Goal: Information Seeking & Learning: Find specific fact

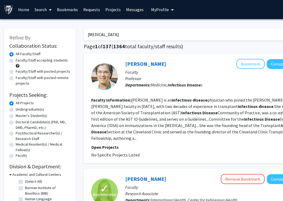
click at [115, 37] on input "[MEDICAL_DATA]" at bounding box center [188, 34] width 209 height 12
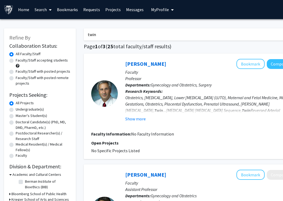
click at [93, 34] on input "twin" at bounding box center [188, 34] width 209 height 12
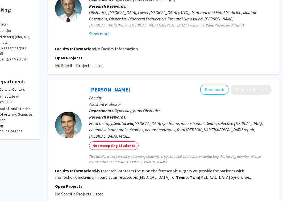
scroll to position [0, 36]
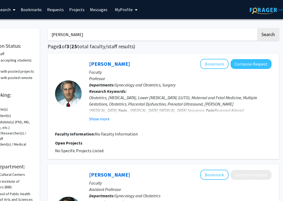
type input "[PERSON_NAME]"
click at [257, 28] on button "Search" at bounding box center [268, 34] width 22 height 12
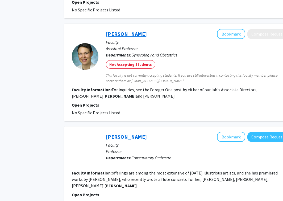
scroll to position [237, 36]
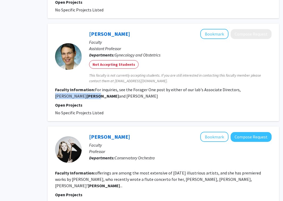
drag, startPoint x: 235, startPoint y: 84, endPoint x: 277, endPoint y: 85, distance: 41.7
click at [278, 85] on div "[PERSON_NAME] Bookmark Compose Request Faculty Assistant Professor Departments:…" at bounding box center [163, 73] width 231 height 98
copy fg-read-more "[PERSON_NAME]"
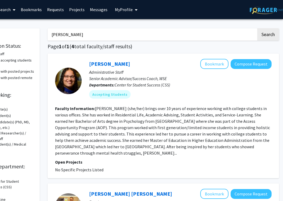
click at [105, 37] on input "[PERSON_NAME]" at bounding box center [152, 34] width 209 height 12
type input "v"
click at [257, 28] on button "Search" at bounding box center [268, 34] width 22 height 12
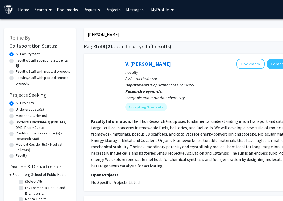
type input "[PERSON_NAME]"
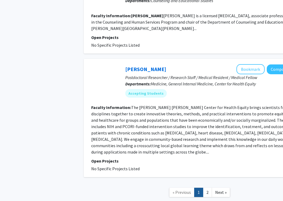
scroll to position [834, 0]
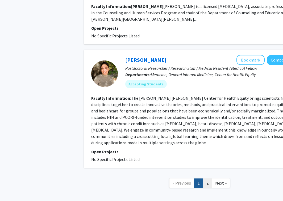
click at [205, 179] on link "2" at bounding box center [207, 183] width 9 height 9
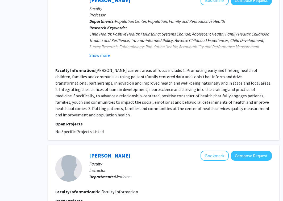
scroll to position [0, 36]
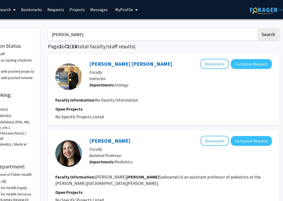
click at [80, 32] on input "[PERSON_NAME]" at bounding box center [152, 34] width 209 height 12
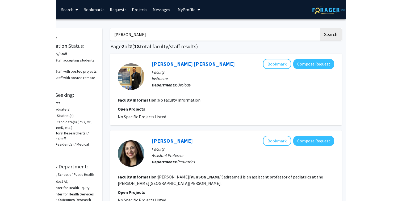
scroll to position [0, 0]
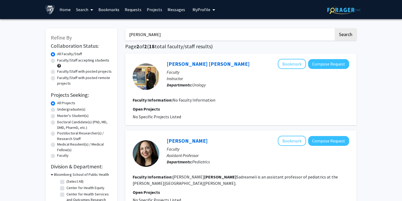
click at [143, 35] on input "[PERSON_NAME]" at bounding box center [229, 34] width 209 height 12
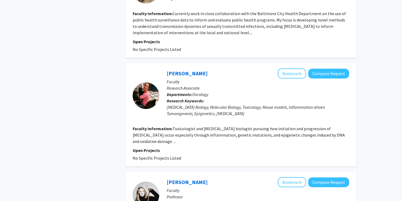
scroll to position [655, 0]
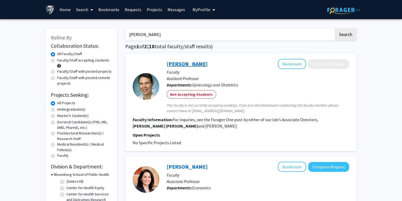
click at [181, 65] on link "[PERSON_NAME]" at bounding box center [187, 64] width 41 height 7
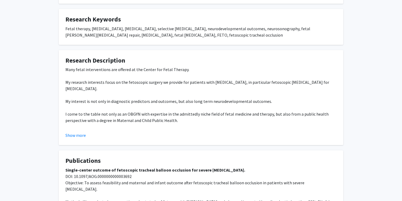
scroll to position [226, 0]
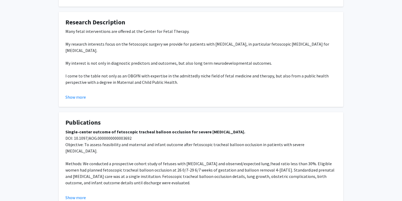
click at [189, 88] on div "Many fetal interventions are offered at the Center for Fetal Therapy. My resear…" at bounding box center [200, 92] width 271 height 128
click at [78, 98] on button "Show more" at bounding box center [75, 97] width 20 height 6
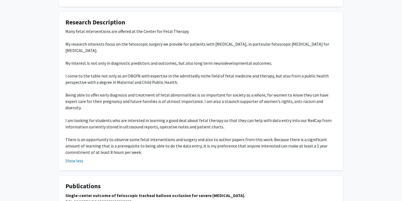
click at [46, 99] on div "[PERSON_NAME] Bookmark Compose Request Titles: Assistant Professor Degrees: MD,…" at bounding box center [201, 41] width 402 height 496
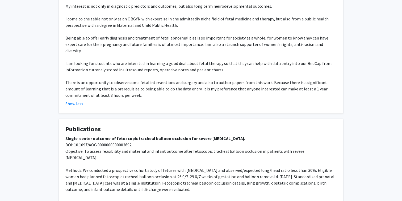
scroll to position [323, 0]
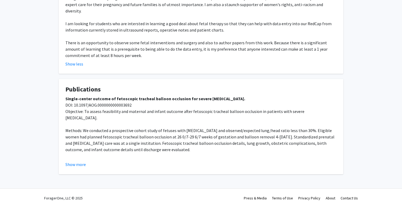
click at [109, 121] on p "Single-center outcome of fetoscopic tracheal balloon occlusion for severe [MEDI…" at bounding box center [200, 179] width 271 height 166
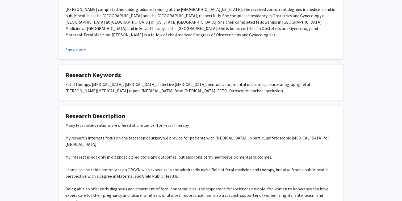
scroll to position [0, 0]
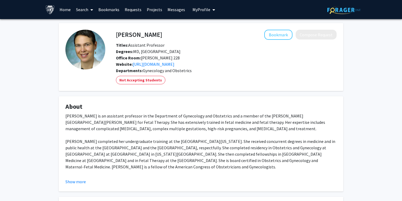
click at [111, 115] on p "[PERSON_NAME] is an assistant professor in the Department of Gynecology and Obs…" at bounding box center [200, 167] width 271 height 108
click at [150, 52] on span "Degrees: MD, [GEOGRAPHIC_DATA]" at bounding box center [148, 51] width 65 height 5
click at [143, 138] on p "[PERSON_NAME] is an assistant professor in the Department of Gynecology and Obs…" at bounding box center [200, 167] width 271 height 108
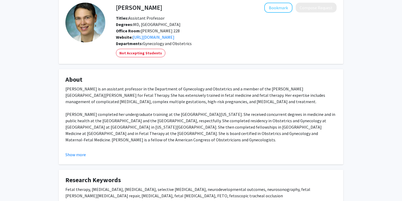
scroll to position [41, 0]
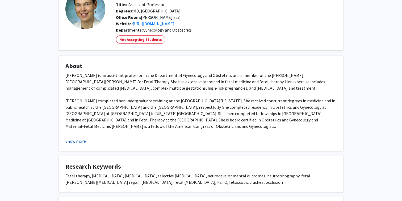
click at [75, 143] on button "Show more" at bounding box center [75, 141] width 20 height 6
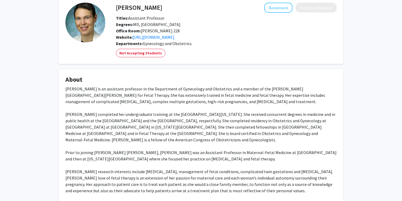
scroll to position [0, 0]
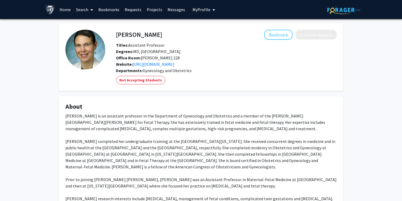
click at [150, 5] on link "Projects" at bounding box center [154, 9] width 21 height 19
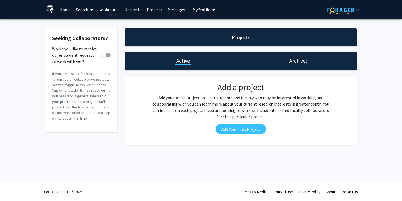
click at [85, 11] on link "Search" at bounding box center [84, 9] width 22 height 19
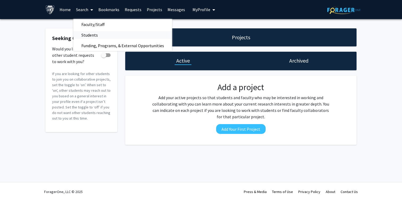
click at [91, 33] on span "Students" at bounding box center [89, 35] width 32 height 11
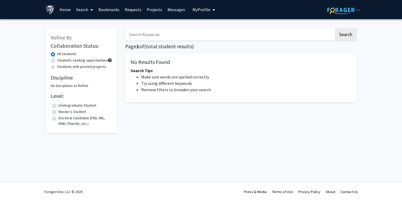
click at [154, 36] on input "Search Keywords" at bounding box center [229, 34] width 209 height 12
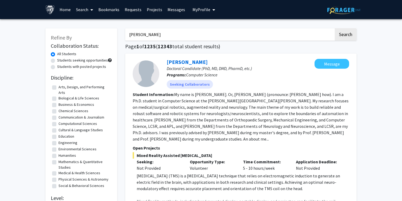
type input "[PERSON_NAME]"
click at [282, 28] on button "Search" at bounding box center [345, 34] width 22 height 12
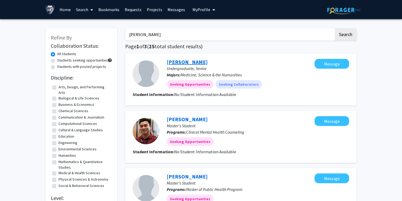
click at [192, 63] on link "[PERSON_NAME]" at bounding box center [187, 62] width 41 height 7
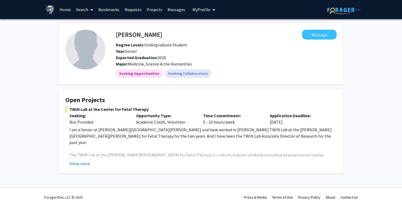
scroll to position [6, 0]
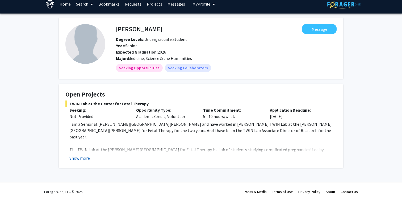
click at [80, 157] on button "Show more" at bounding box center [79, 158] width 20 height 6
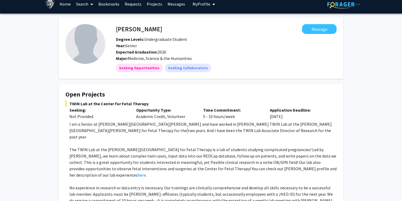
click at [130, 133] on p "I am a Senior at [PERSON_NAME][GEOGRAPHIC_DATA][PERSON_NAME] and have worked in…" at bounding box center [202, 130] width 267 height 19
click at [126, 140] on p at bounding box center [202, 143] width 267 height 6
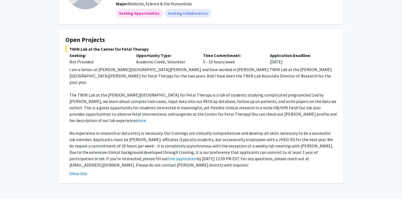
scroll to position [63, 0]
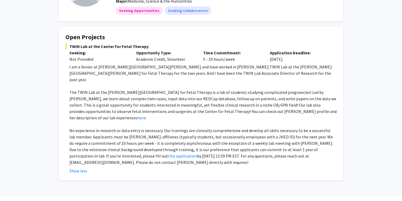
click at [178, 133] on p "No experience in research or data entry is necessary. Our trainings are clinica…" at bounding box center [202, 147] width 267 height 38
copy p "asynchronous"
click at [172, 155] on fg-read-more "I am a Senior at [PERSON_NAME][GEOGRAPHIC_DATA][PERSON_NAME] and have worked in…" at bounding box center [200, 119] width 271 height 111
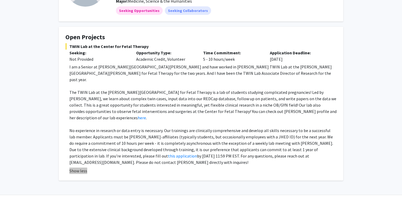
click at [171, 155] on fg-read-more "I am a Senior at [PERSON_NAME][GEOGRAPHIC_DATA][PERSON_NAME] and have worked in…" at bounding box center [200, 119] width 271 height 111
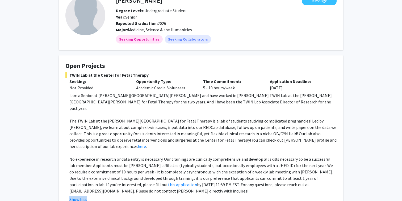
scroll to position [0, 0]
